Goal: Task Accomplishment & Management: Use online tool/utility

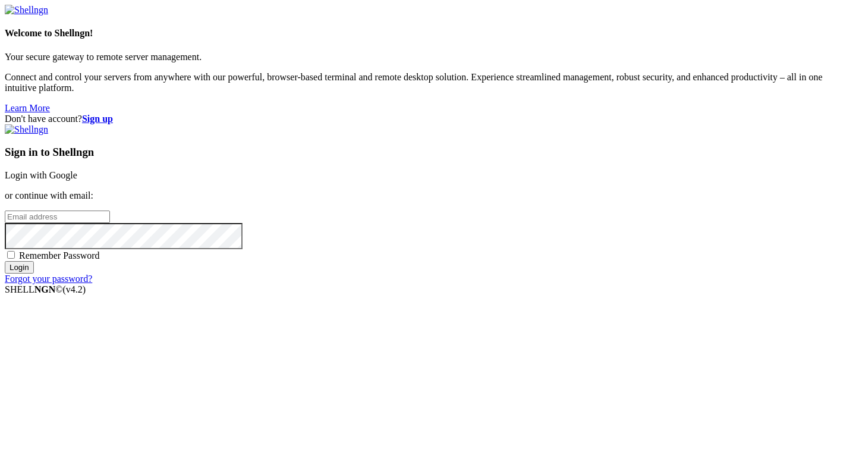
click at [77, 171] on link "Login with Google" at bounding box center [41, 175] width 73 height 10
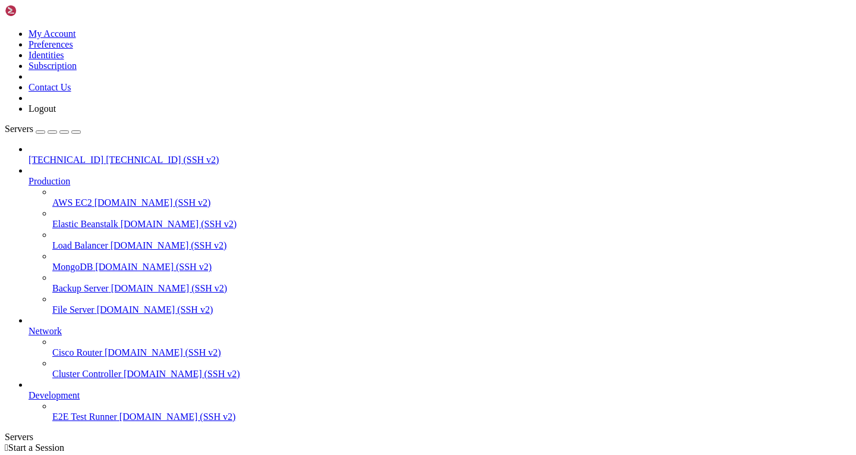
click at [106, 155] on span "[TECHNICAL_ID] (SSH v2)" at bounding box center [162, 160] width 113 height 10
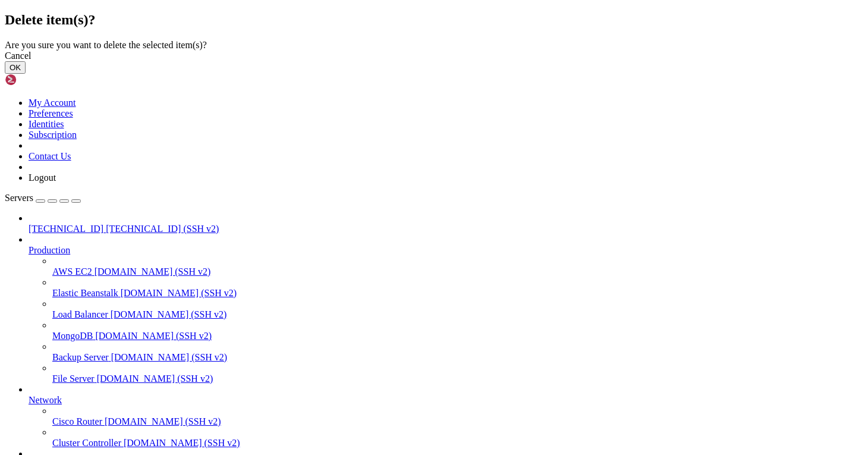
click at [26, 74] on button "OK" at bounding box center [15, 67] width 21 height 12
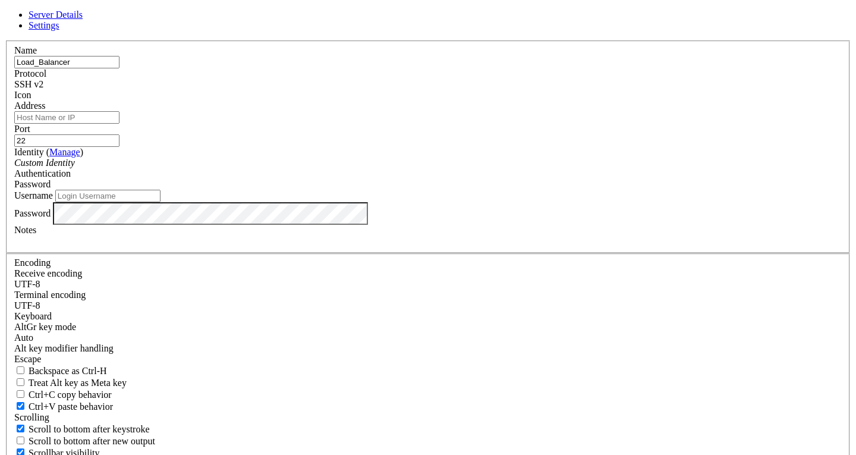
type input "Load_Balancer"
click at [319, 124] on div "Address" at bounding box center [427, 111] width 827 height 23
click at [119, 124] on input "Address" at bounding box center [66, 117] width 105 height 12
paste input "[TECHNICAL_ID]"
type input "[TECHNICAL_ID]"
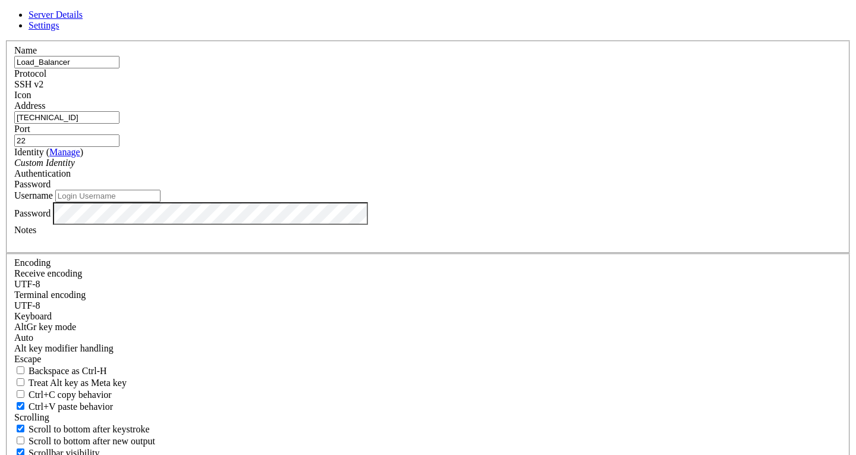
click at [160, 202] on input "Username" at bounding box center [107, 196] width 105 height 12
type input "Santotomas"
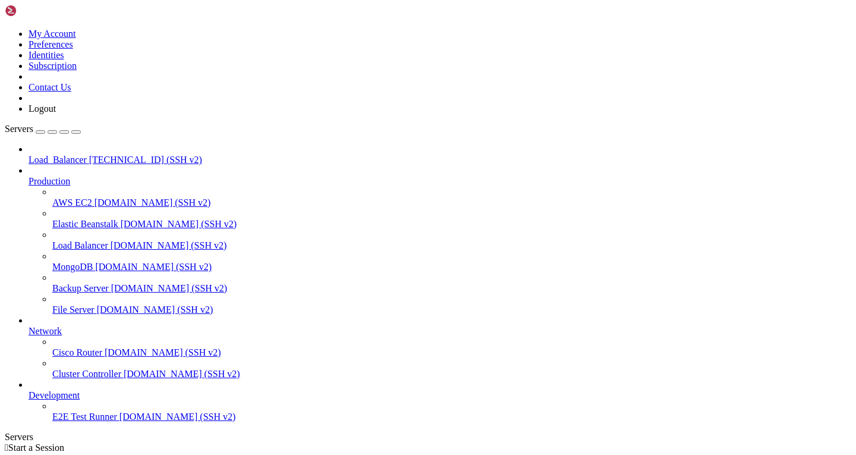
click at [73, 155] on span "Load_Balancer" at bounding box center [58, 160] width 58 height 10
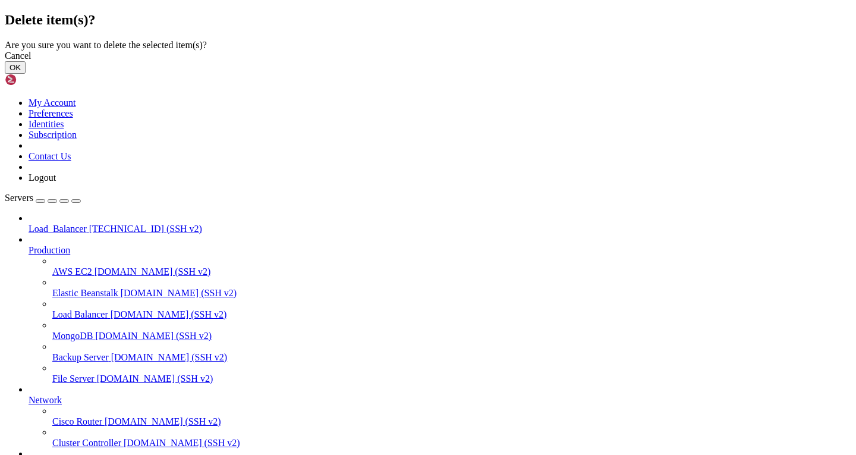
click at [26, 74] on button "OK" at bounding box center [15, 67] width 21 height 12
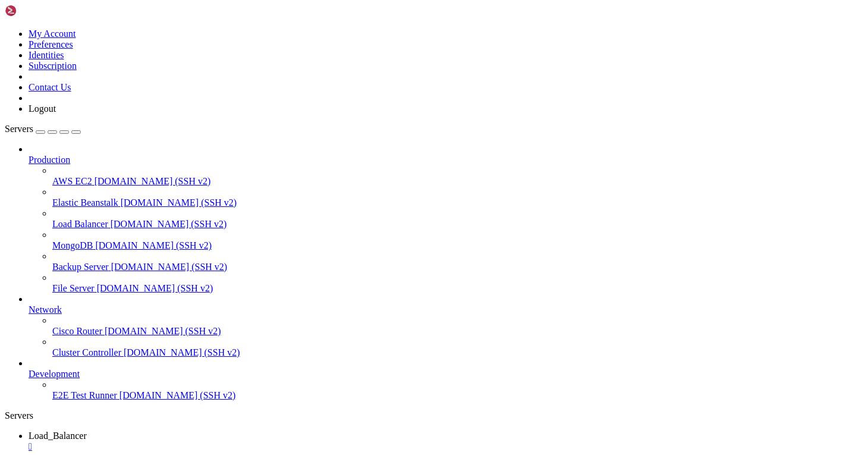
click at [240, 441] on div "" at bounding box center [440, 446] width 823 height 11
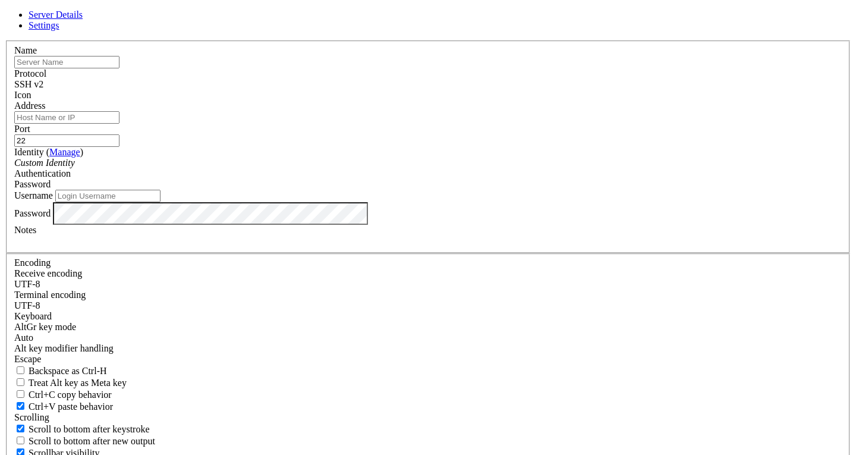
click at [119, 68] on input "text" at bounding box center [66, 62] width 105 height 12
type input "Load_Balancer"
click at [119, 124] on input "Address" at bounding box center [66, 117] width 105 height 12
paste input "[TECHNICAL_ID]"
type input "[TECHNICAL_ID]"
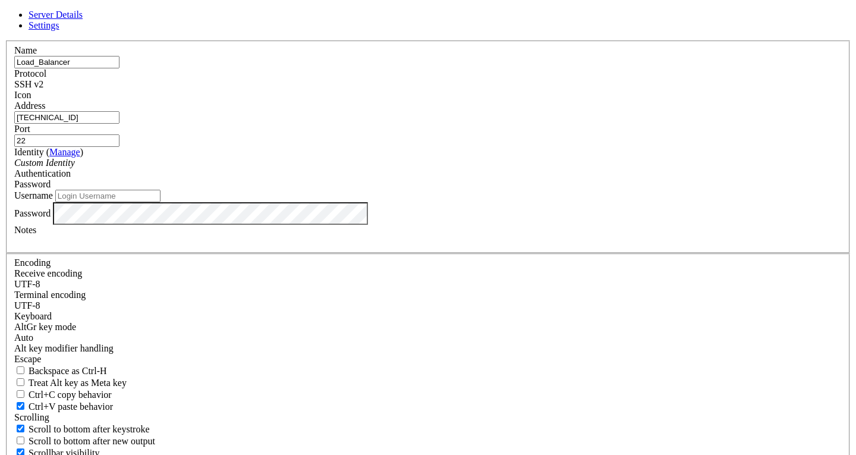
click at [160, 202] on input "Username" at bounding box center [107, 196] width 105 height 12
type input "Santotomas"
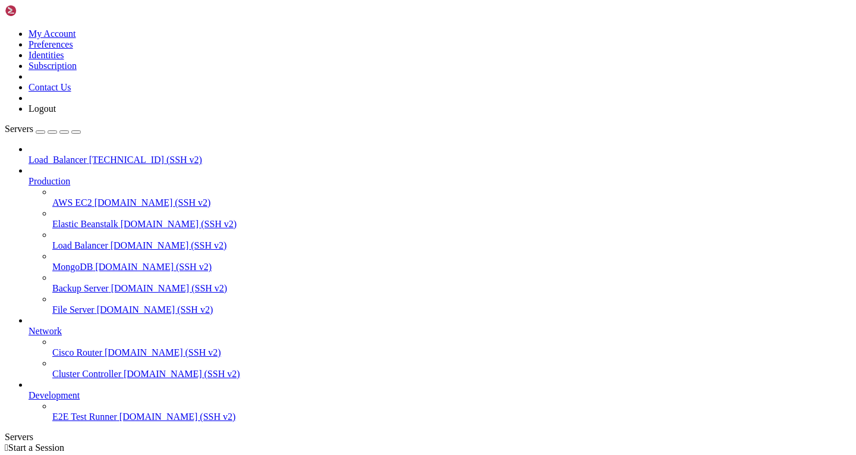
click at [89, 155] on span "[TECHNICAL_ID] (SSH v2)" at bounding box center [145, 160] width 113 height 10
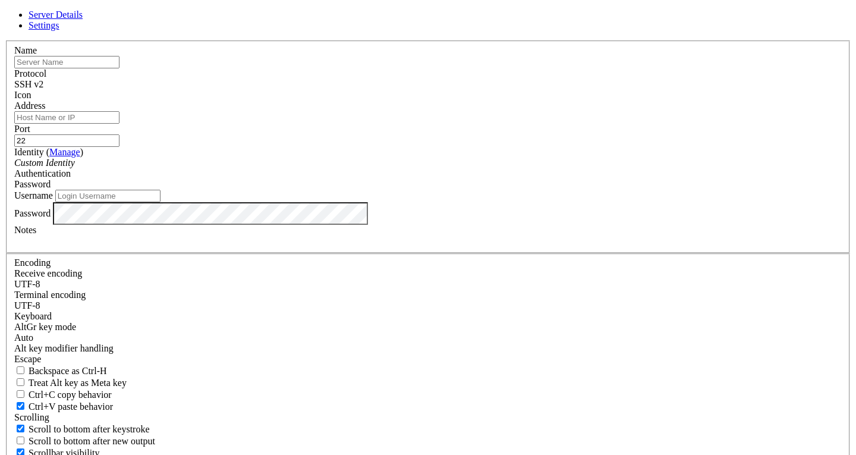
click at [119, 68] on input "text" at bounding box center [66, 62] width 105 height 12
type input "Load_Balancer"
click at [119, 124] on input "Address" at bounding box center [66, 117] width 105 height 12
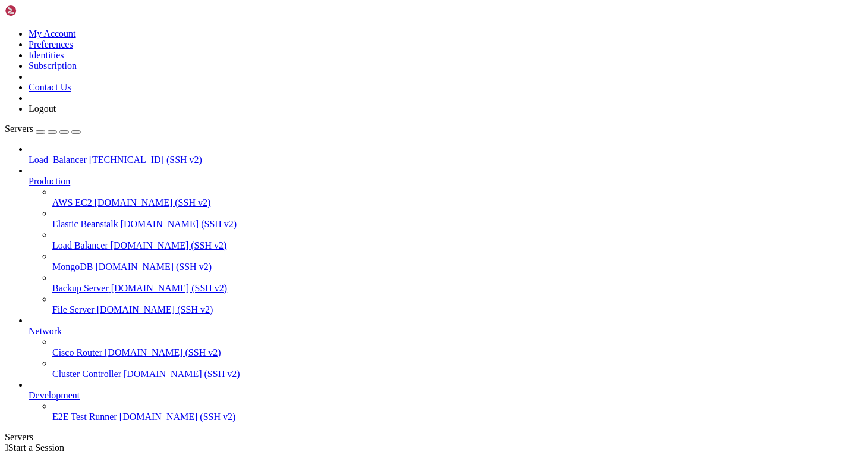
click at [53, 155] on span "Load_Balancer" at bounding box center [58, 160] width 58 height 10
drag, startPoint x: 80, startPoint y: 1037, endPoint x: 11, endPoint y: 1040, distance: 69.6
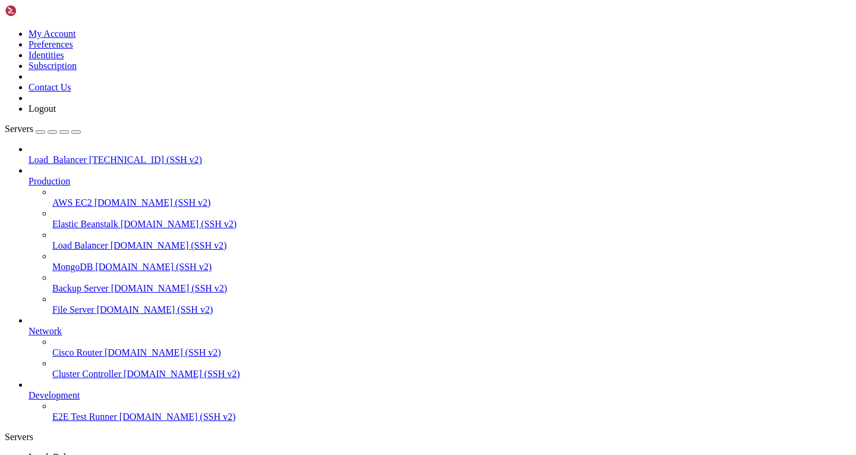
scroll to position [0, 0]
drag, startPoint x: 266, startPoint y: 922, endPoint x: 273, endPoint y: 879, distance: 43.4
